Goal: Feedback & Contribution: Leave review/rating

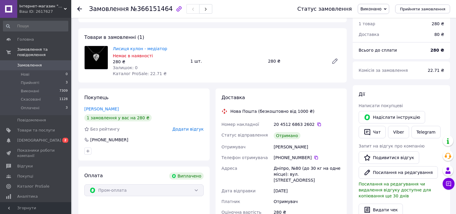
scroll to position [31, 0]
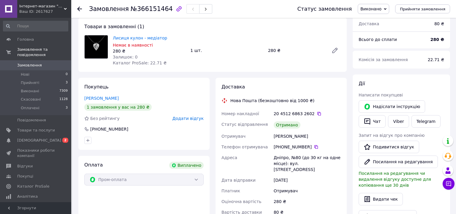
click at [188, 121] on div "Додати відгук" at bounding box center [187, 118] width 31 height 6
click at [188, 119] on span "Додати відгук" at bounding box center [187, 118] width 31 height 5
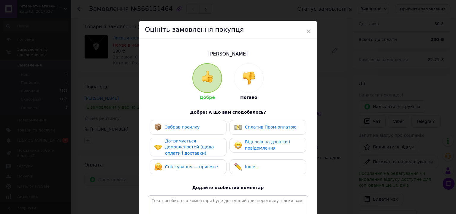
click at [182, 127] on span "Забрав посилку" at bounding box center [182, 127] width 35 height 5
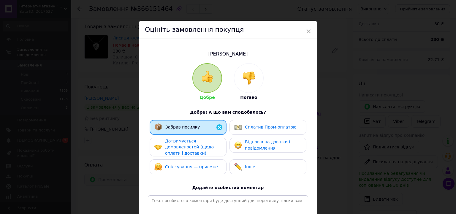
click at [183, 144] on div "Дотримується домовленостей (щодо оплати і доставки)" at bounding box center [193, 147] width 56 height 18
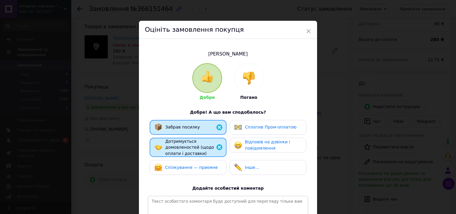
click at [184, 165] on span "Спілкування — приємне" at bounding box center [191, 167] width 53 height 5
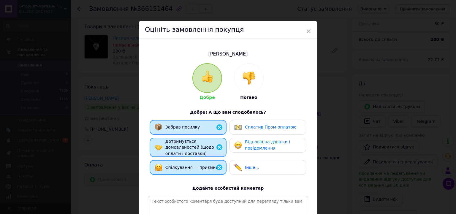
click at [264, 147] on span "Відповів на дзвінки і повідомлення" at bounding box center [267, 144] width 45 height 11
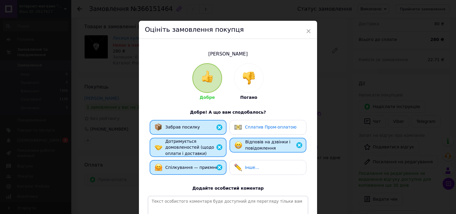
scroll to position [89, 0]
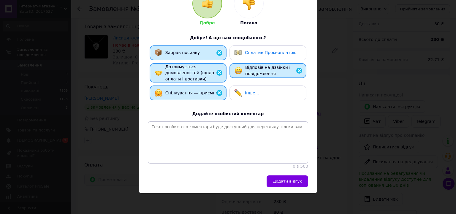
click at [269, 64] on div "Відповів на дзвінки і повідомлення" at bounding box center [273, 70] width 56 height 12
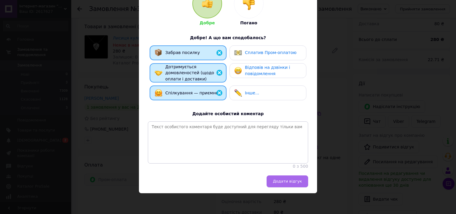
click at [281, 180] on span "Додати відгук" at bounding box center [287, 181] width 29 height 4
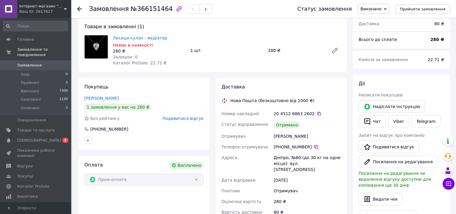
click at [179, 119] on span "Подивитися відгук" at bounding box center [182, 118] width 41 height 5
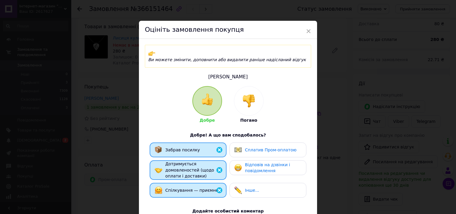
click at [257, 147] on span "Сплатив Пром-оплатою" at bounding box center [271, 149] width 52 height 5
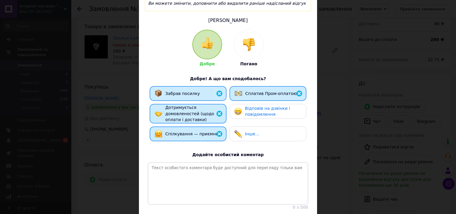
scroll to position [98, 0]
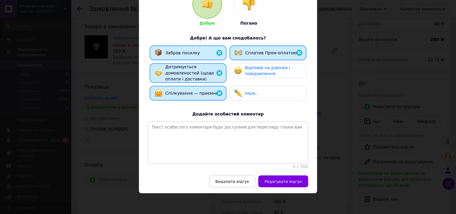
click at [250, 91] on span "Інше..." at bounding box center [252, 93] width 14 height 5
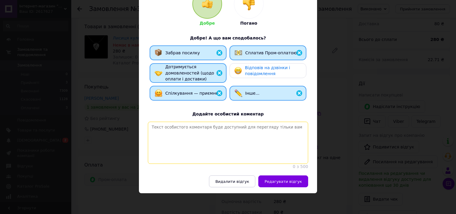
click at [235, 130] on textarea at bounding box center [228, 143] width 160 height 42
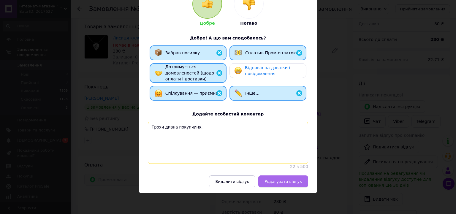
type textarea "Трохи дивна покупчиня."
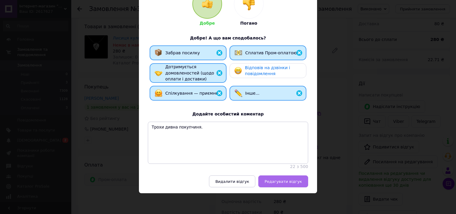
click at [284, 184] on span "Редагувати відгук" at bounding box center [282, 181] width 37 height 4
